Goal: Transaction & Acquisition: Subscribe to service/newsletter

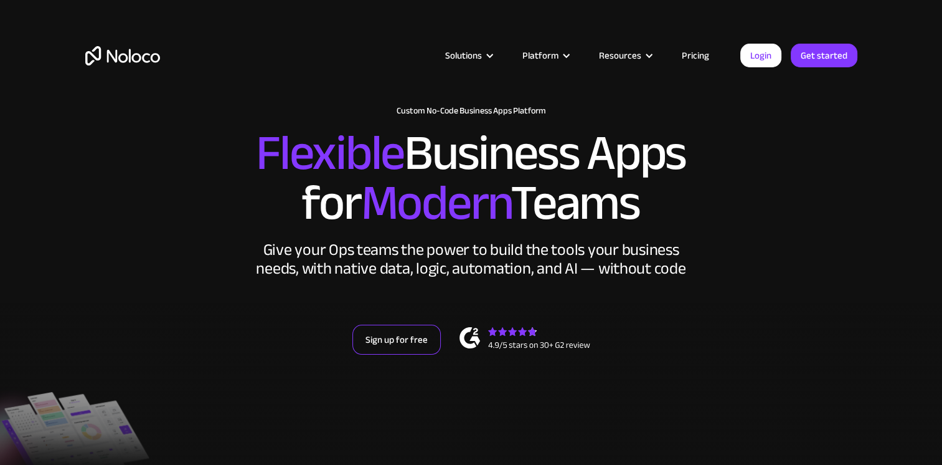
click at [379, 340] on link "Sign up for free" at bounding box center [396, 339] width 88 height 30
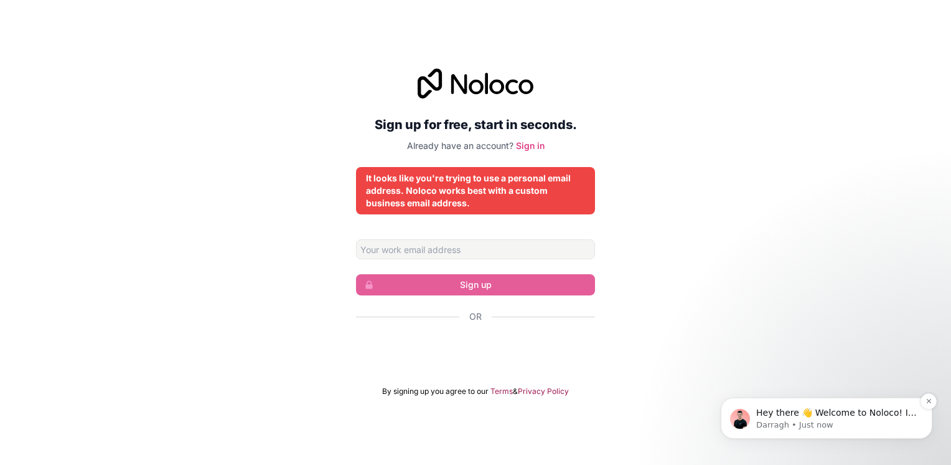
click at [757, 423] on p "Darragh • Just now" at bounding box center [837, 424] width 161 height 11
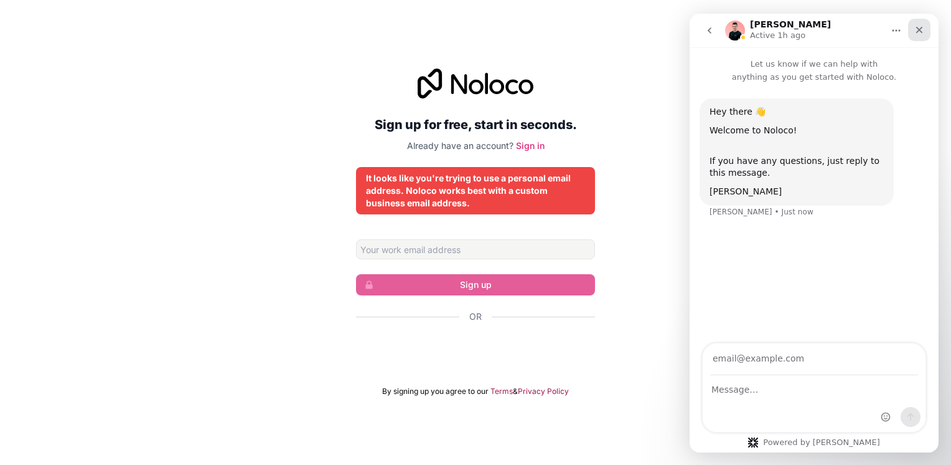
click at [921, 32] on icon "Close" at bounding box center [920, 30] width 7 height 7
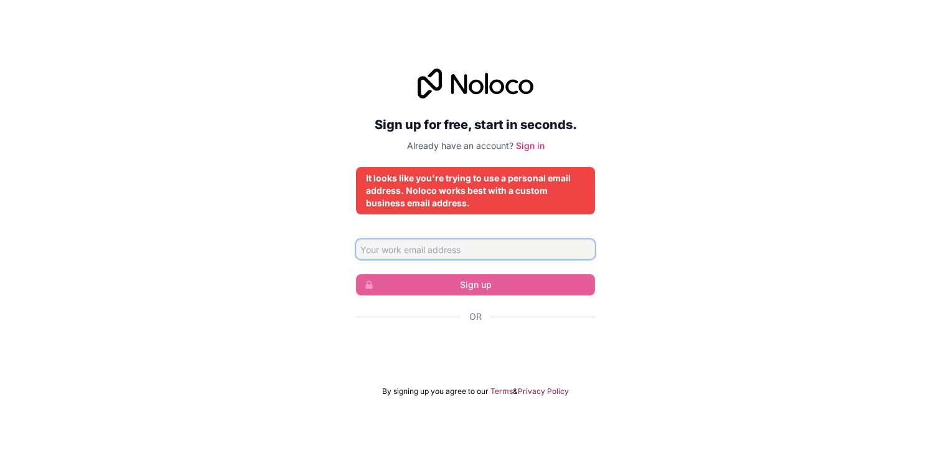
click at [448, 245] on input "Email address" at bounding box center [475, 249] width 239 height 20
type input "[EMAIL_ADDRESS][DOMAIN_NAME]"
click at [470, 191] on div "It looks like you're trying to use a personal email address. Noloco works best …" at bounding box center [475, 190] width 219 height 37
click at [541, 148] on link "Sign in" at bounding box center [530, 145] width 29 height 11
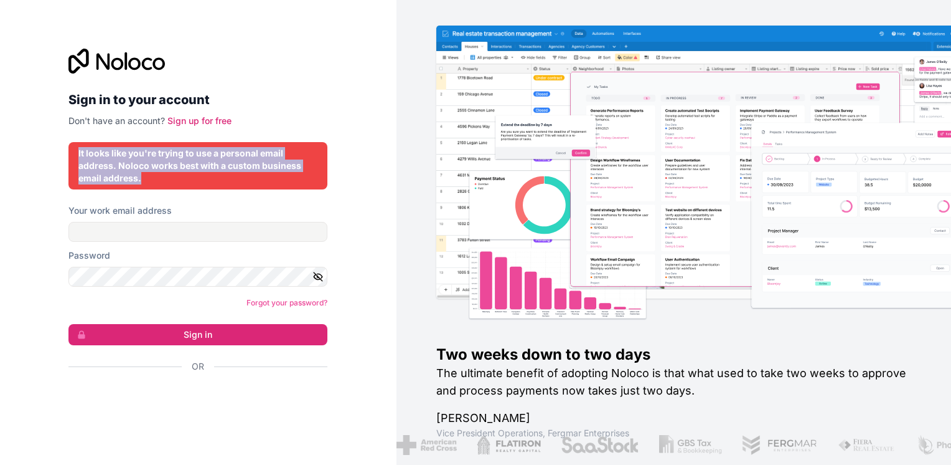
drag, startPoint x: 83, startPoint y: 155, endPoint x: 207, endPoint y: 184, distance: 127.2
click at [207, 184] on div "It looks like you're trying to use a personal email address. Noloco works best …" at bounding box center [197, 165] width 259 height 47
copy div "It looks like you're trying to use a personal email address. Noloco works best …"
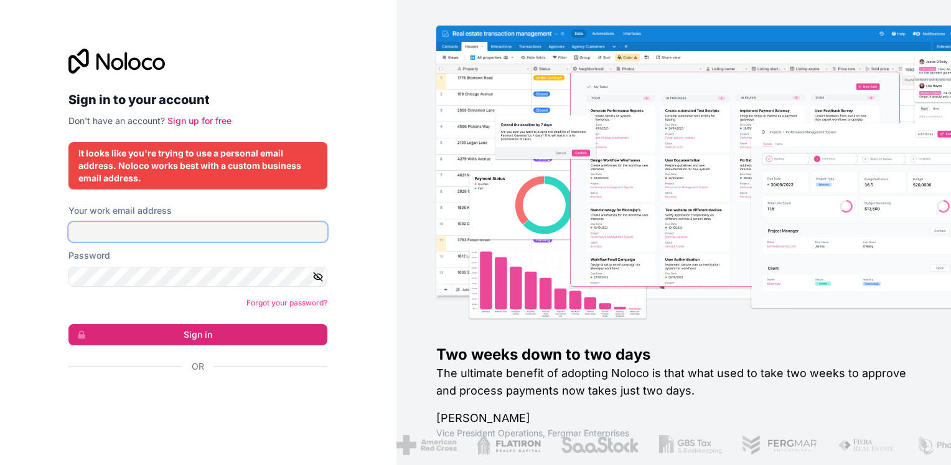
click at [174, 232] on input "Your work email address" at bounding box center [197, 232] width 259 height 20
type input "[EMAIL_ADDRESS][DOMAIN_NAME]"
click at [68, 324] on button "Sign in" at bounding box center [197, 334] width 259 height 21
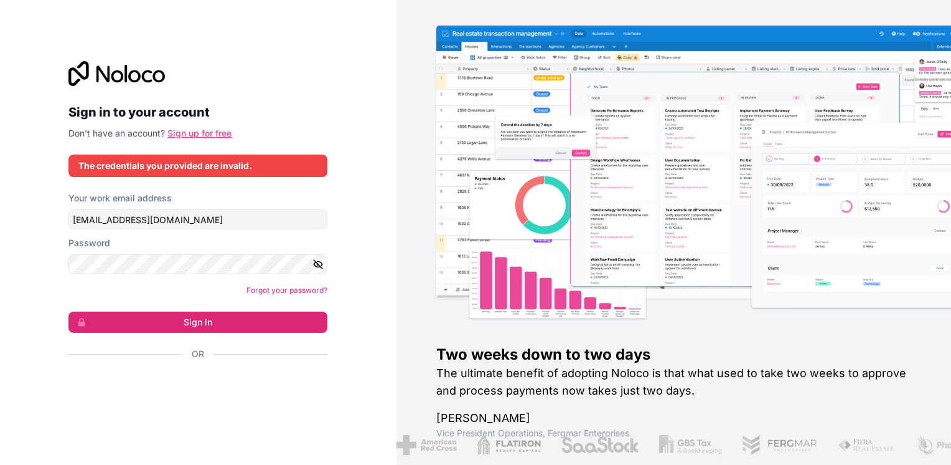
click at [199, 132] on link "Sign up for free" at bounding box center [200, 133] width 64 height 11
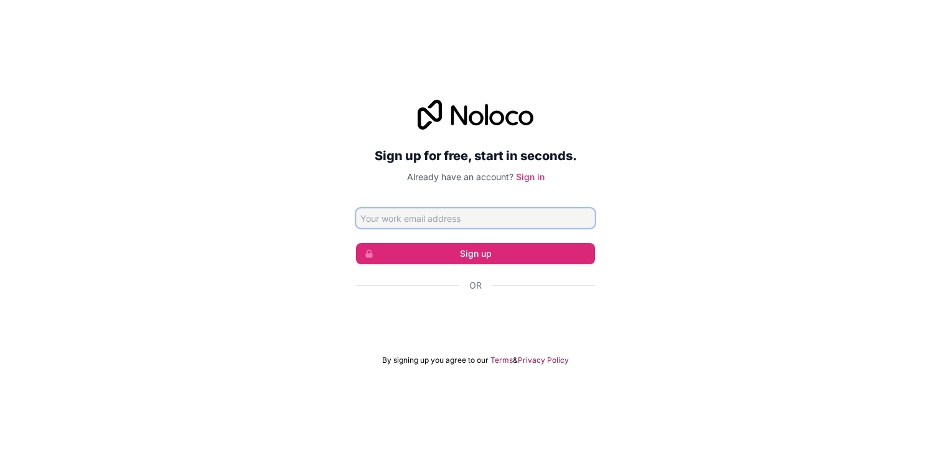
click at [478, 225] on input "Email address" at bounding box center [475, 218] width 239 height 20
type input "[EMAIL_ADDRESS][DOMAIN_NAME]"
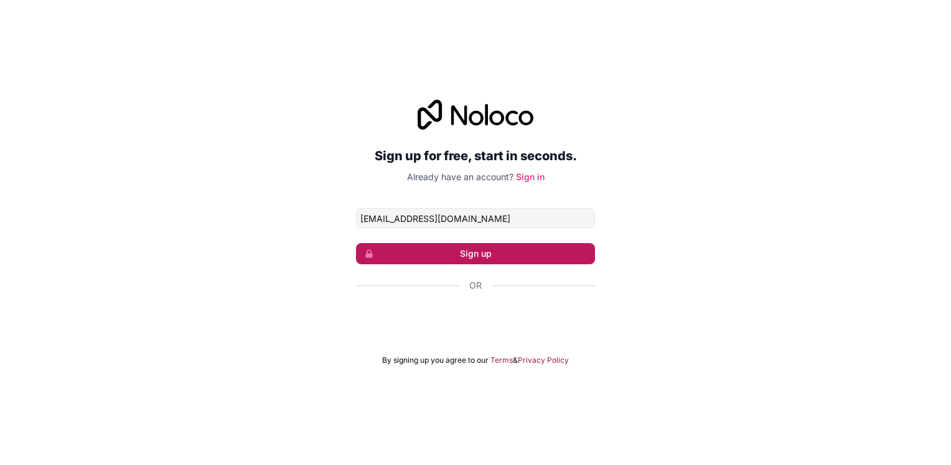
click at [473, 254] on button "Sign up" at bounding box center [475, 253] width 239 height 21
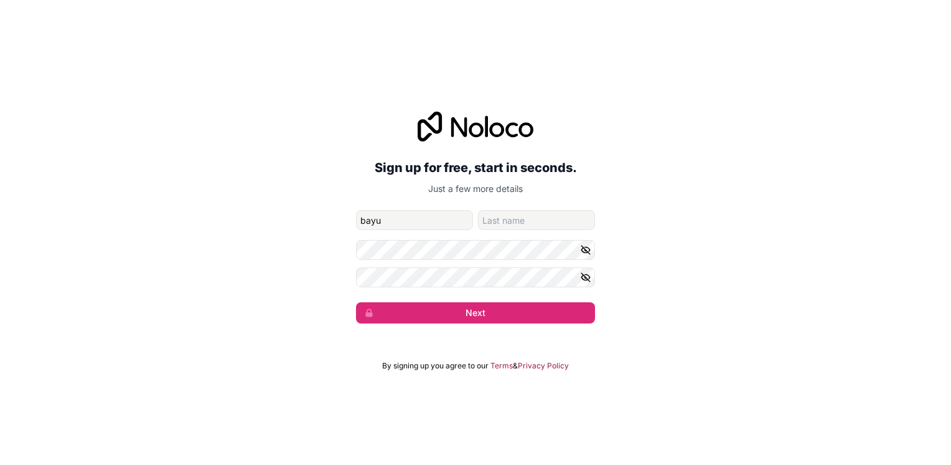
type input "bayu"
type input "marga"
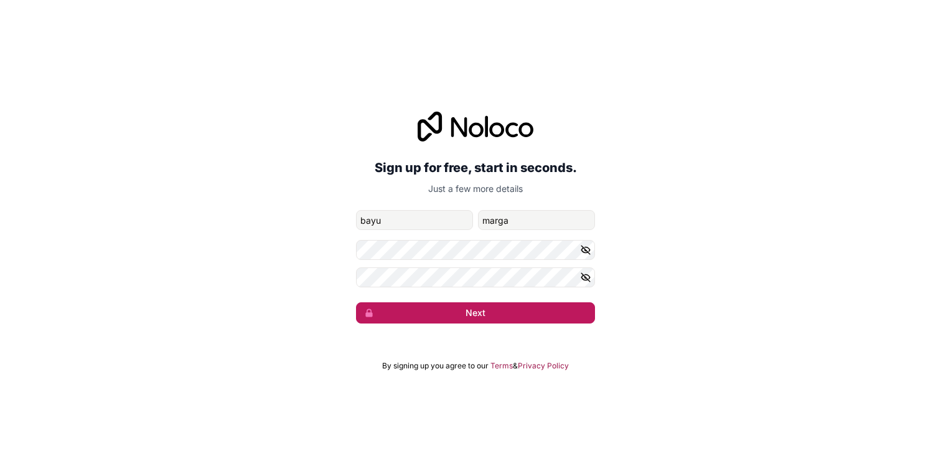
click at [471, 306] on button "Next" at bounding box center [475, 312] width 239 height 21
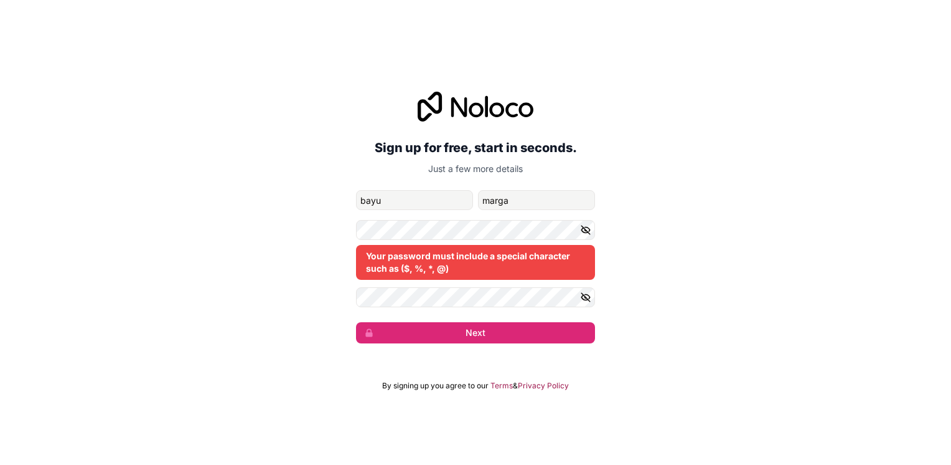
click at [580, 224] on icon "button" at bounding box center [585, 229] width 11 height 11
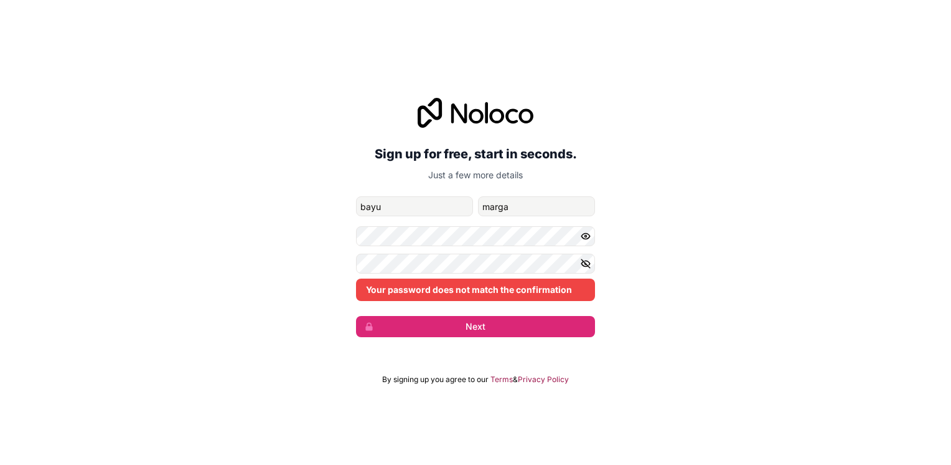
click at [270, 306] on div "Sign up for free, start in seconds. Just a few more details [EMAIL_ADDRESS][DOM…" at bounding box center [475, 217] width 951 height 274
click at [436, 270] on div "Your password does not match the confirmation" at bounding box center [475, 276] width 239 height 47
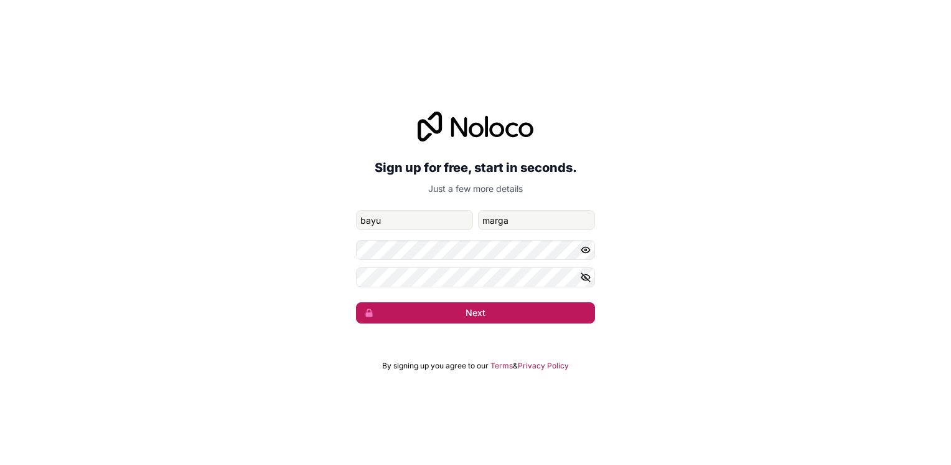
click at [458, 311] on button "Next" at bounding box center [475, 312] width 239 height 21
